Goal: Task Accomplishment & Management: Use online tool/utility

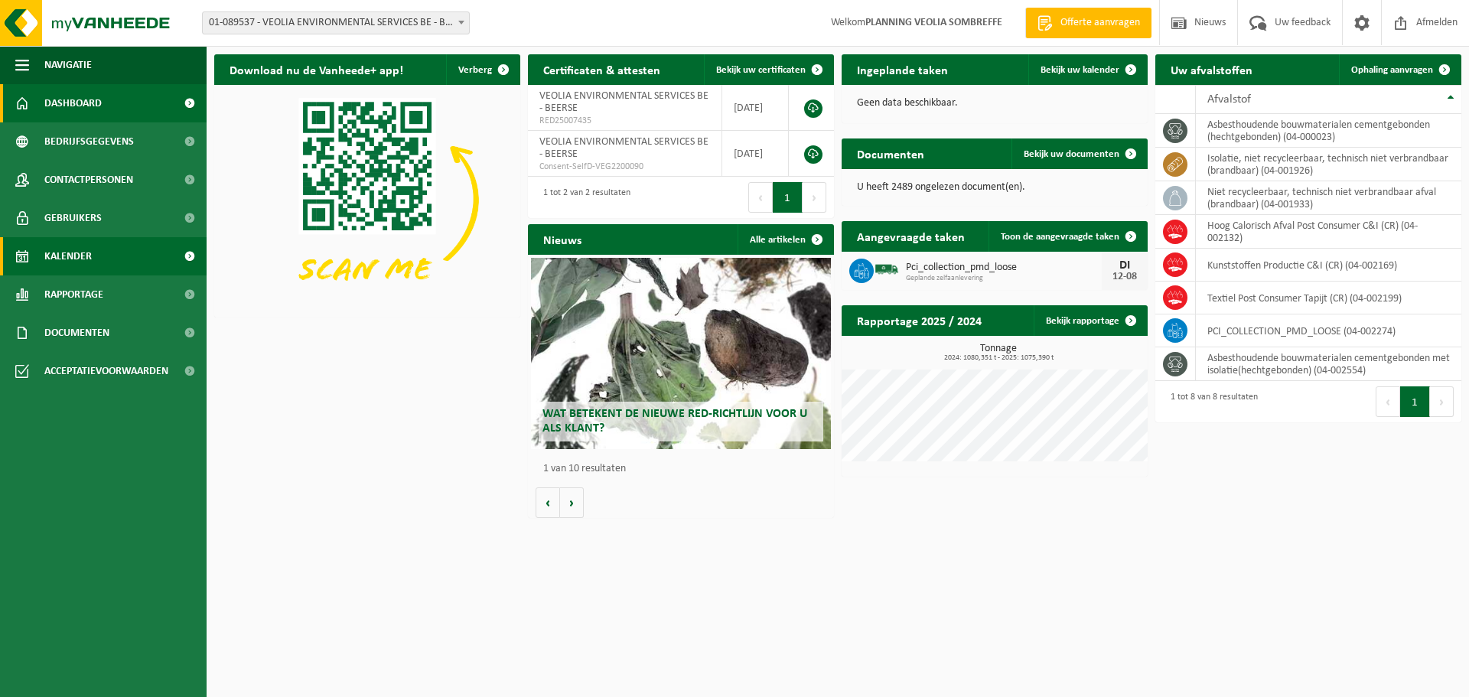
click at [96, 264] on link "Kalender" at bounding box center [103, 256] width 207 height 38
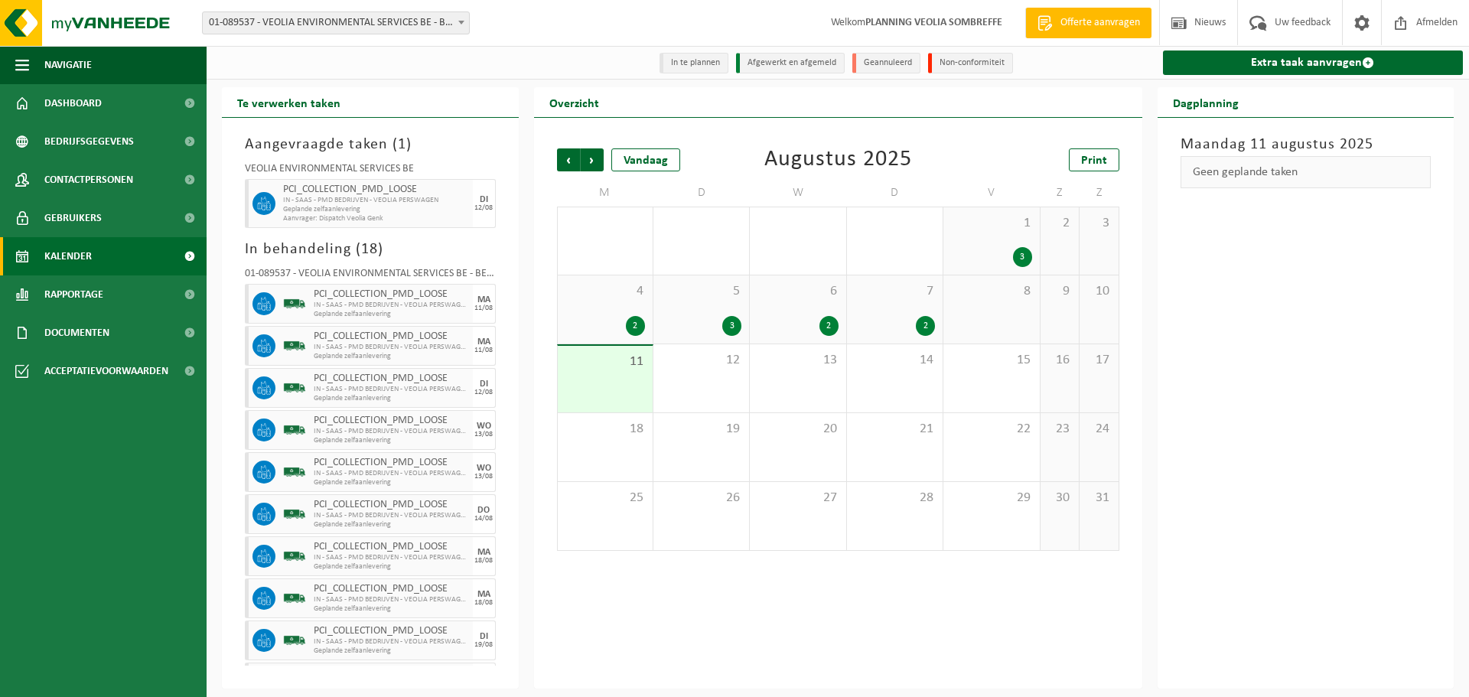
click at [367, 3] on div "Vestiging: 01-089537 - VEOLIA ENVIRONMENTAL SERVICES BE - BEERSE 10-746158 - VE…" at bounding box center [734, 23] width 1469 height 47
click at [373, 20] on span "01-089537 - VEOLIA ENVIRONMENTAL SERVICES BE - BEERSE" at bounding box center [336, 22] width 266 height 21
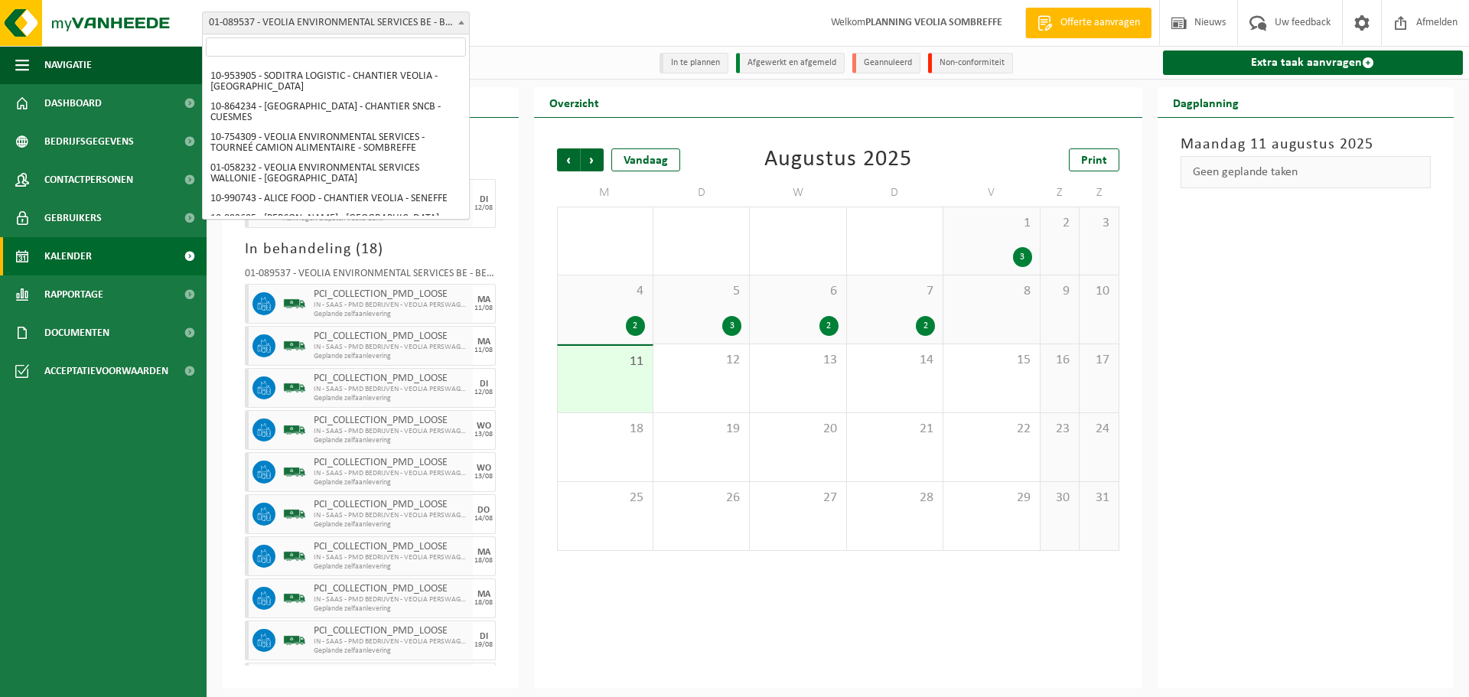
scroll to position [774, 0]
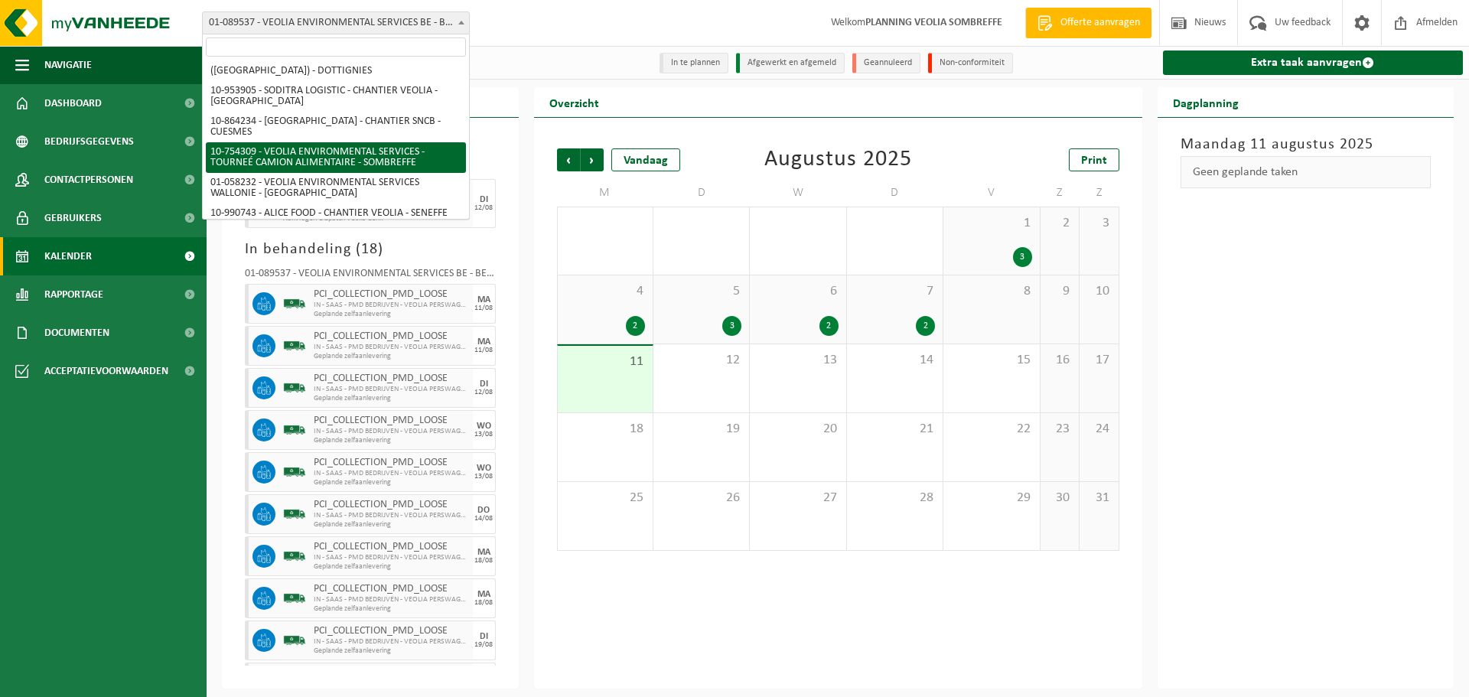
select select "95907"
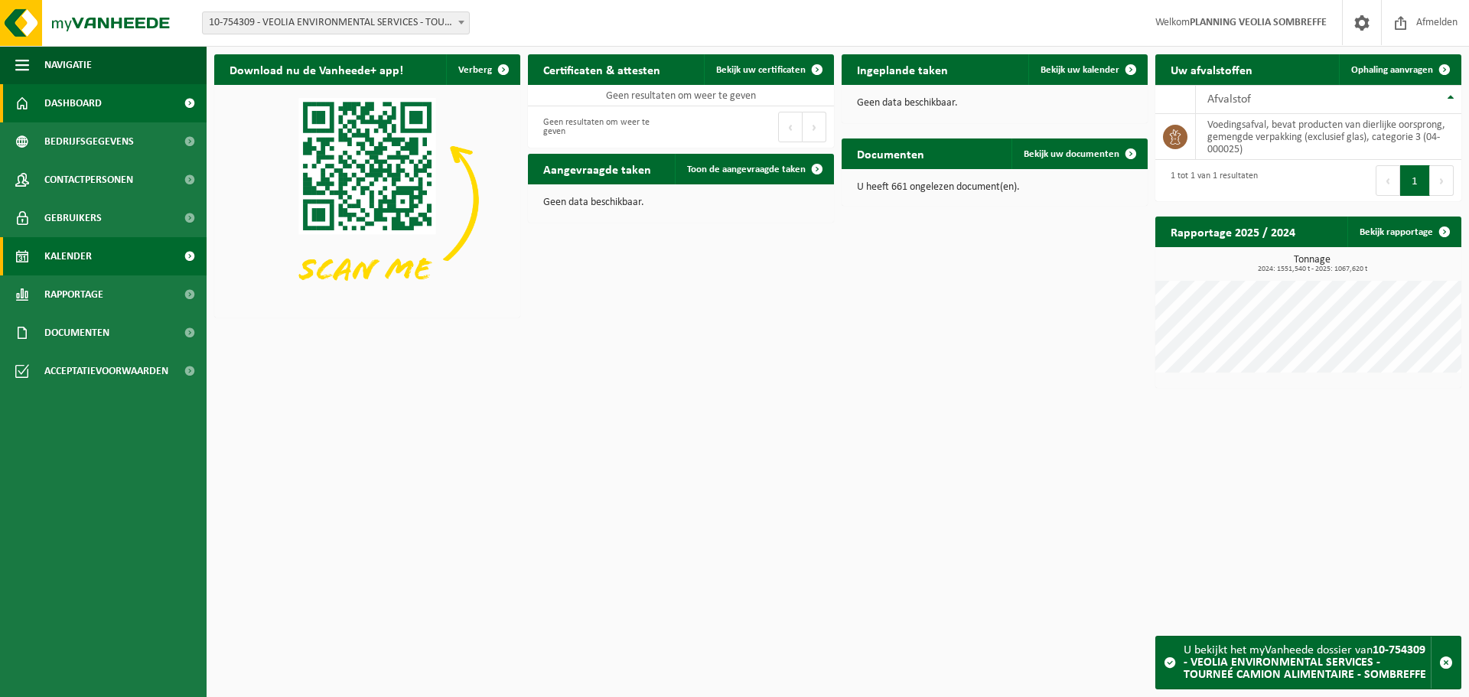
click at [101, 262] on link "Kalender" at bounding box center [103, 256] width 207 height 38
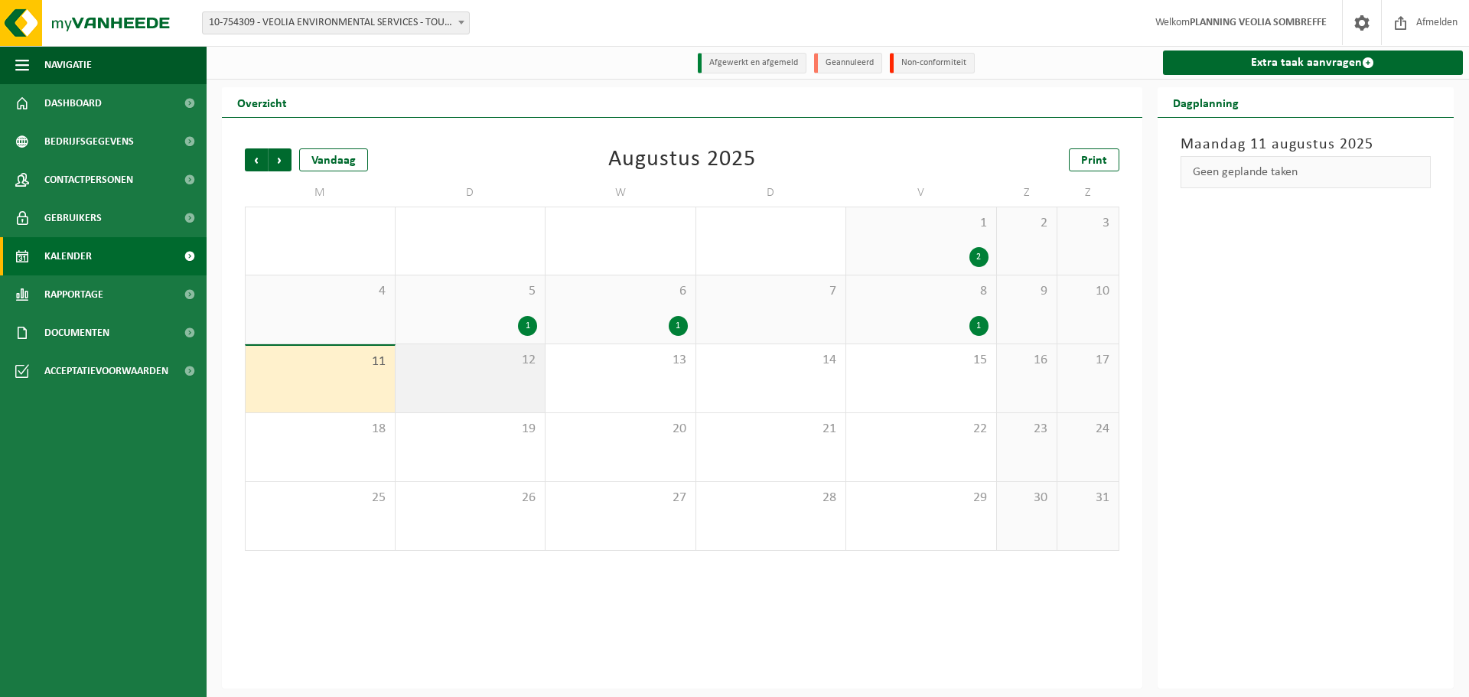
click at [499, 373] on div "12" at bounding box center [471, 378] width 150 height 68
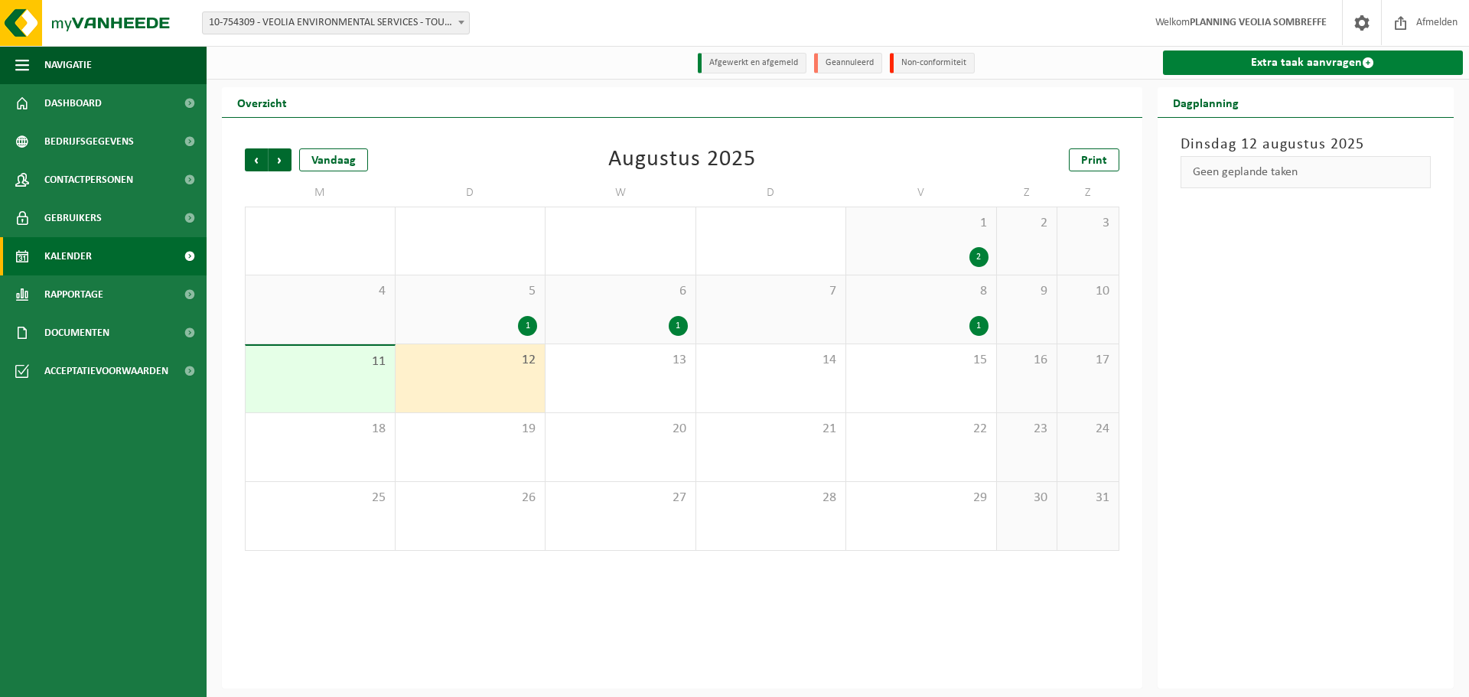
click at [1322, 70] on link "Extra taak aanvragen" at bounding box center [1313, 63] width 301 height 24
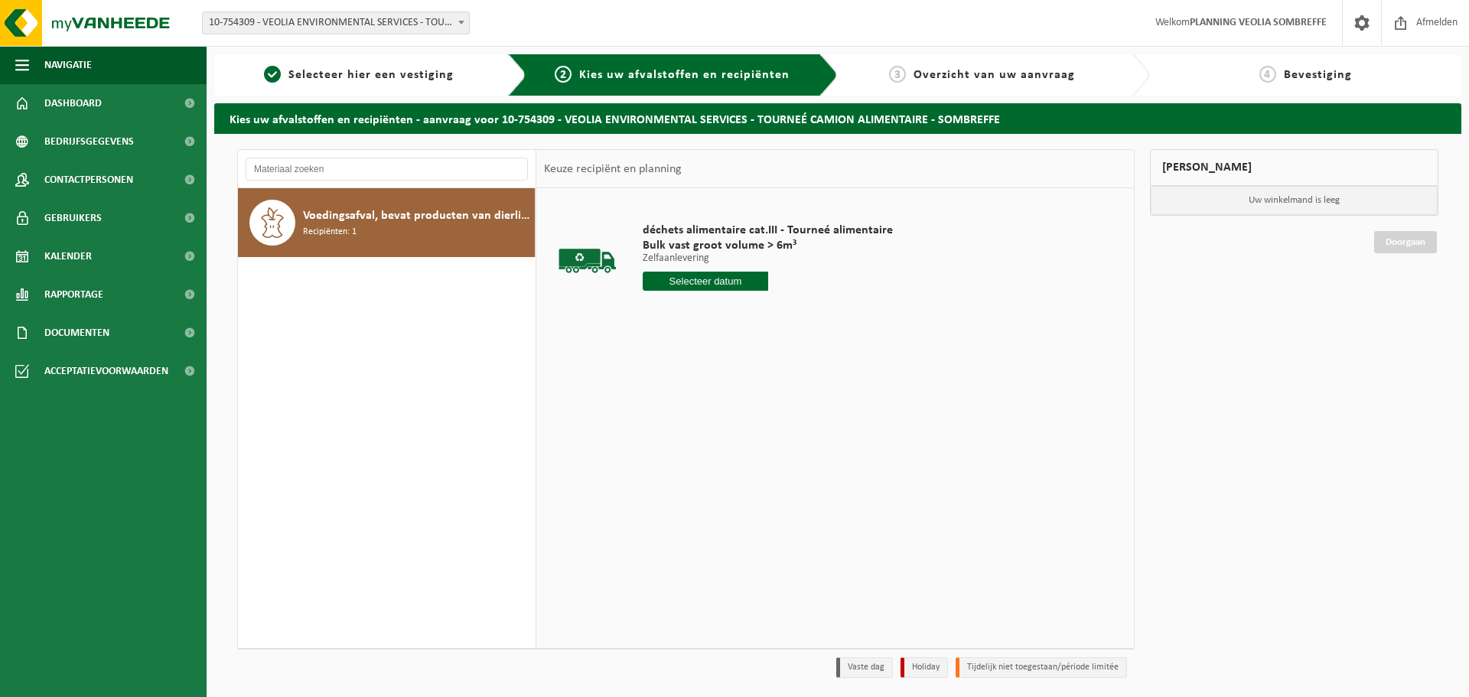
click at [709, 288] on input "text" at bounding box center [706, 281] width 126 height 19
click at [684, 423] on div "12" at bounding box center [683, 417] width 27 height 24
type input "Van 2025-08-12"
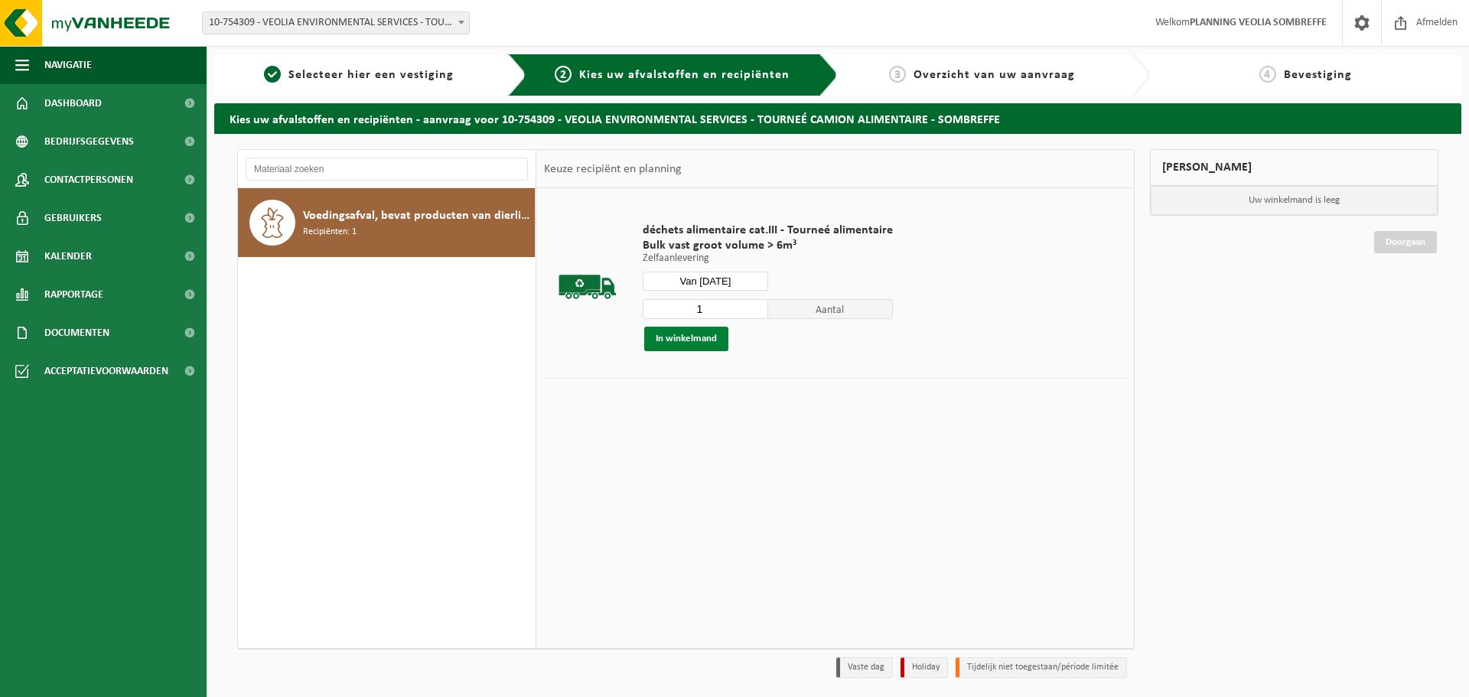
click at [703, 340] on button "In winkelmand" at bounding box center [686, 339] width 84 height 24
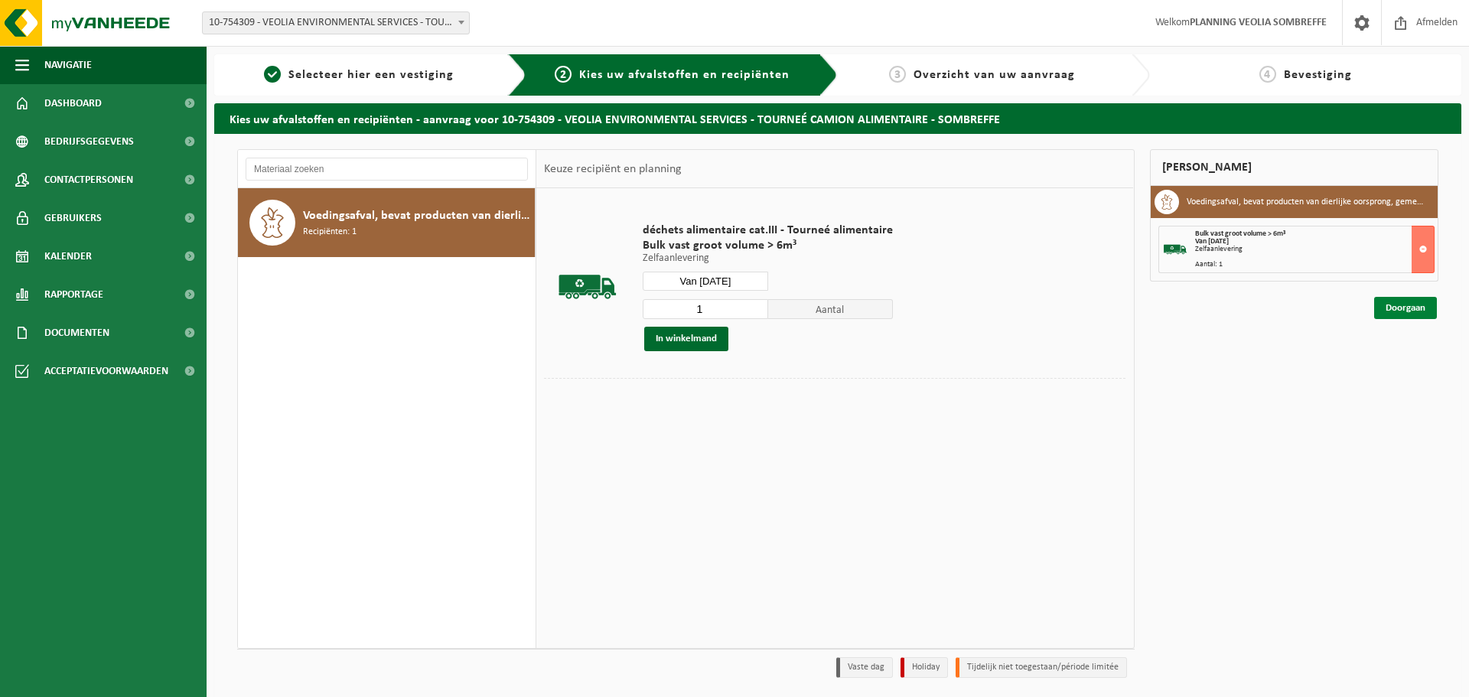
click at [1401, 305] on link "Doorgaan" at bounding box center [1406, 308] width 63 height 22
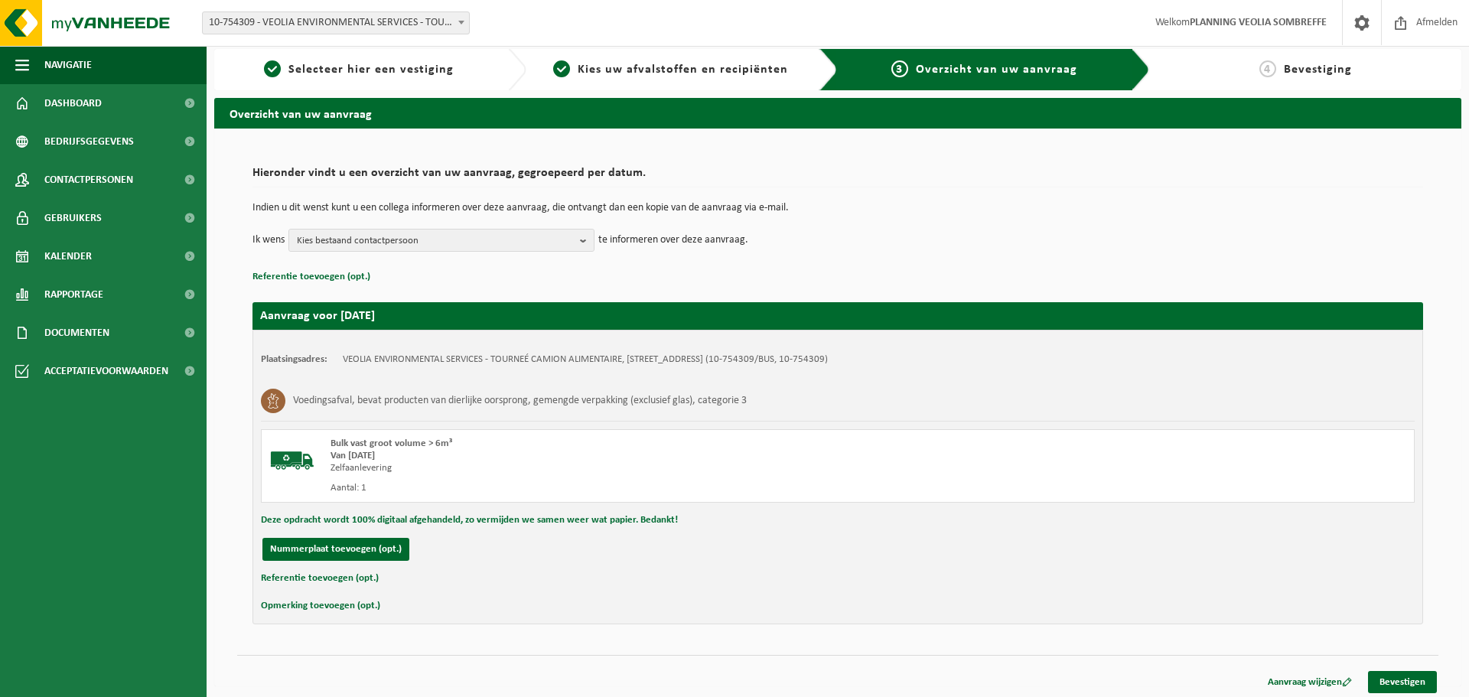
scroll to position [10, 0]
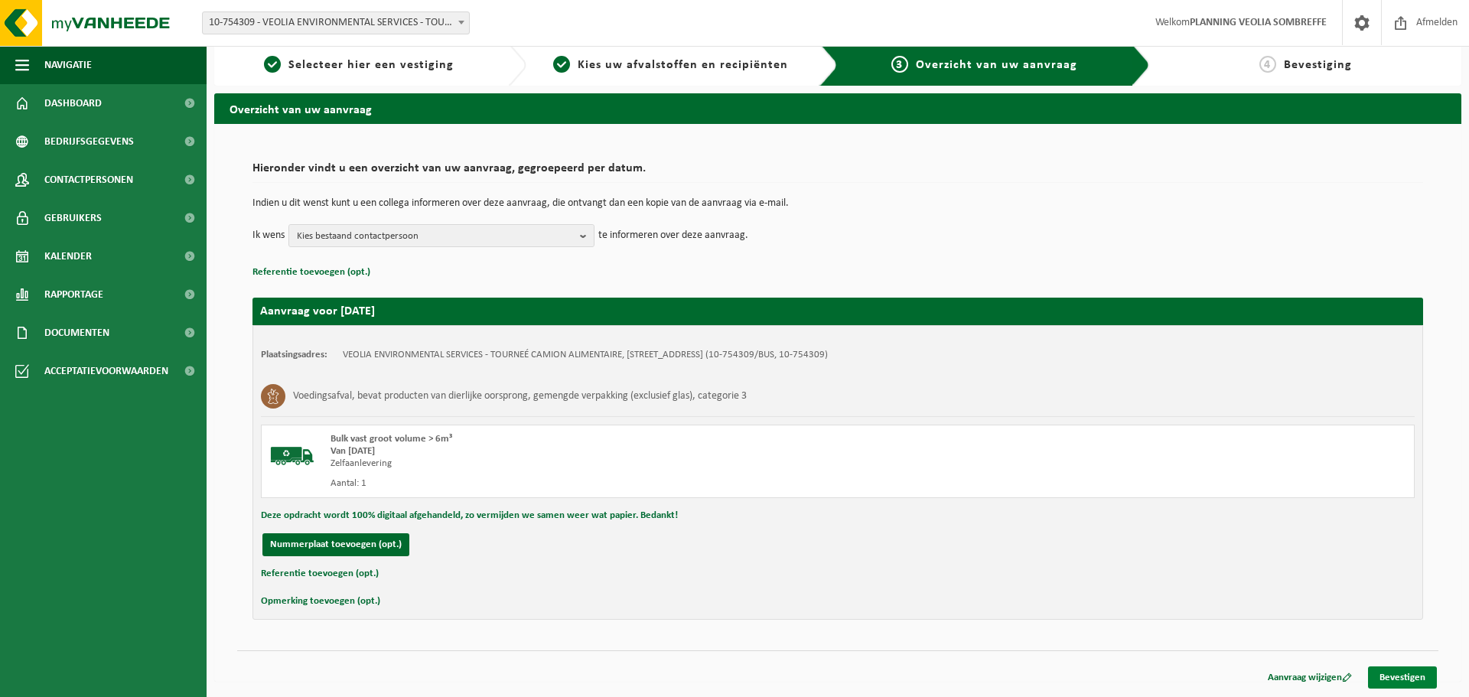
click at [1407, 672] on link "Bevestigen" at bounding box center [1402, 678] width 69 height 22
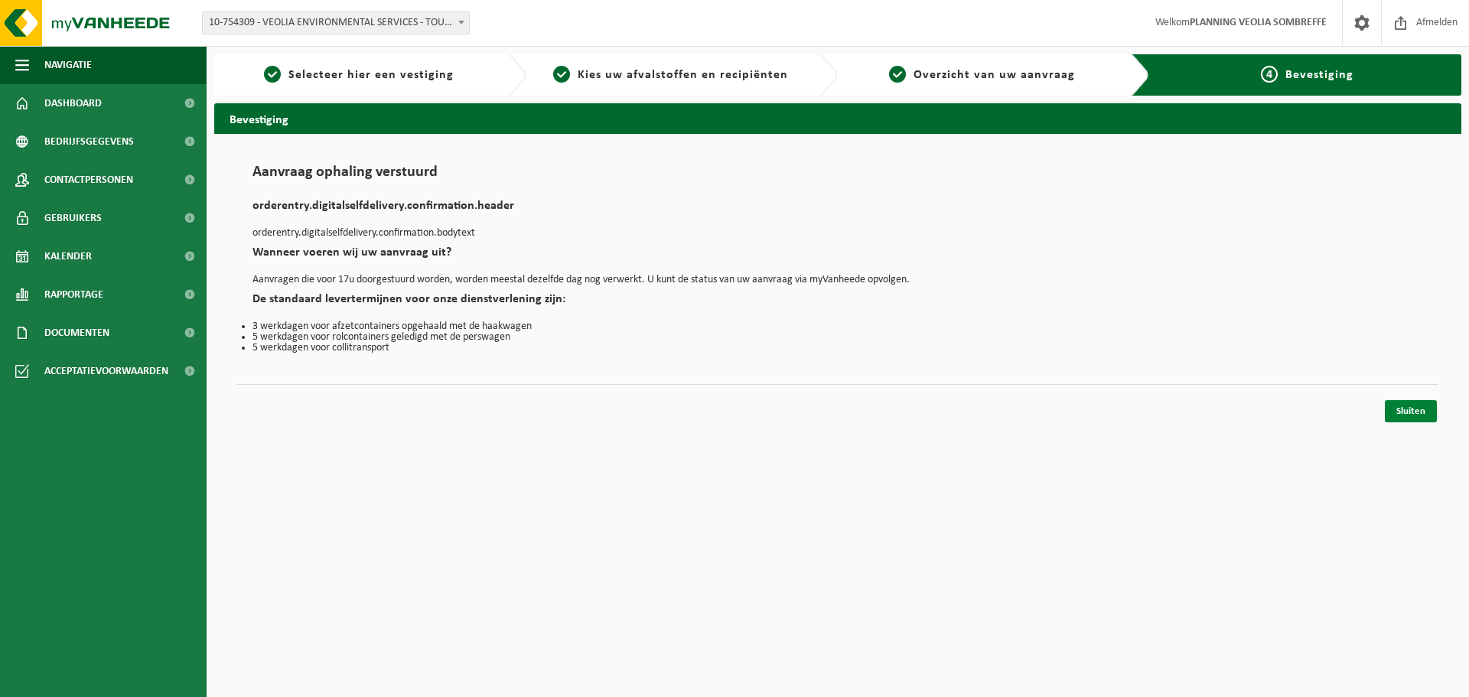
click at [1424, 419] on link "Sluiten" at bounding box center [1411, 411] width 52 height 22
